Goal: Task Accomplishment & Management: Use online tool/utility

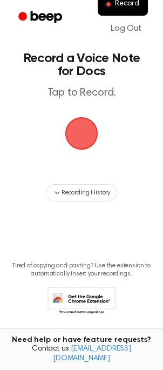
click at [82, 126] on span "button" at bounding box center [81, 133] width 44 height 44
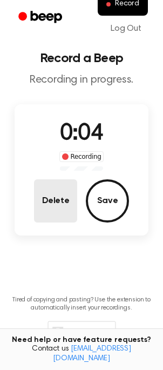
click at [58, 201] on button "Delete" at bounding box center [55, 200] width 43 height 43
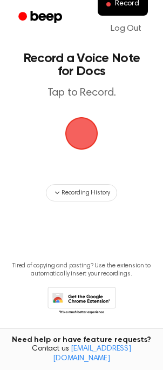
click at [79, 141] on span "button" at bounding box center [81, 133] width 52 height 52
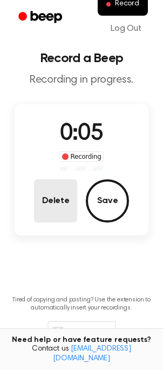
click at [50, 210] on button "Delete" at bounding box center [55, 200] width 43 height 43
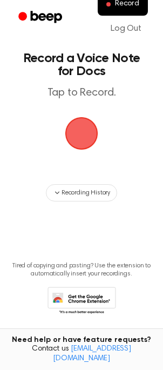
click at [80, 140] on span "button" at bounding box center [81, 133] width 44 height 44
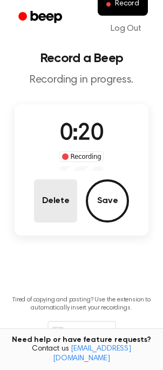
click at [60, 200] on button "Delete" at bounding box center [55, 200] width 43 height 43
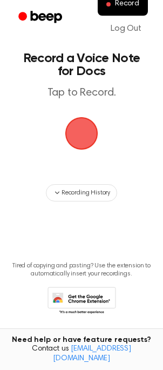
click at [85, 135] on span "button" at bounding box center [81, 133] width 33 height 33
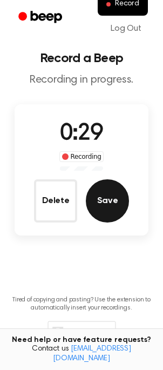
click at [102, 203] on button "Save" at bounding box center [107, 200] width 43 height 43
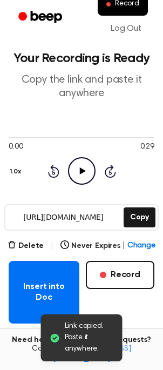
click at [76, 172] on icon "Play Audio" at bounding box center [82, 171] width 28 height 28
